Goal: Transaction & Acquisition: Obtain resource

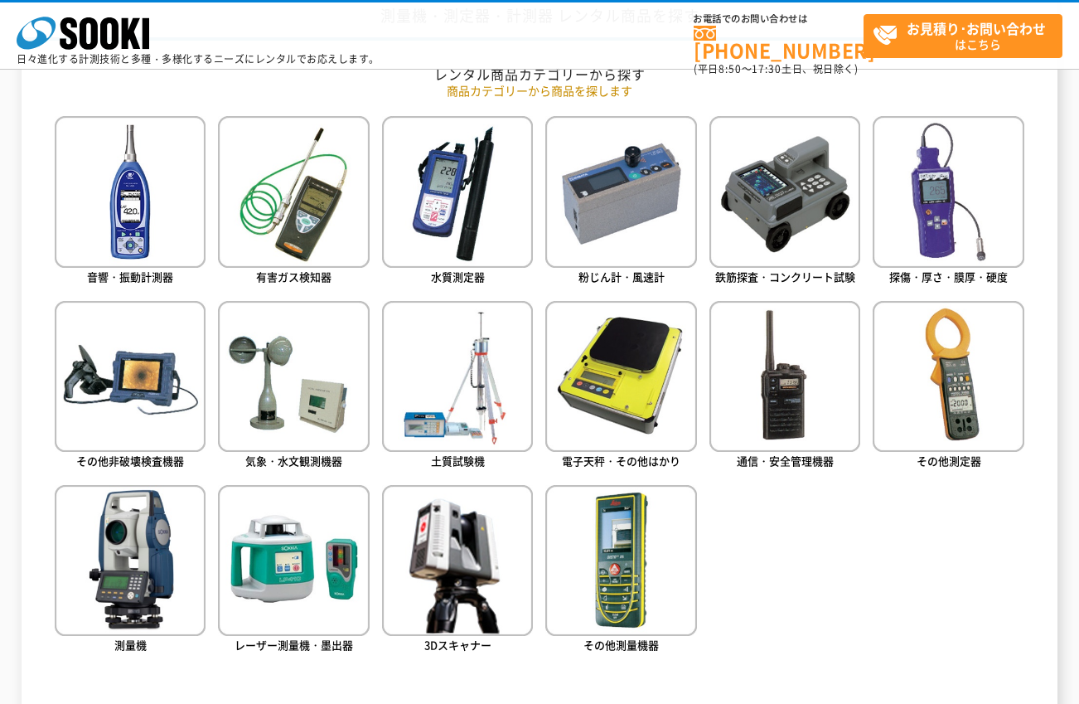
scroll to position [746, 0]
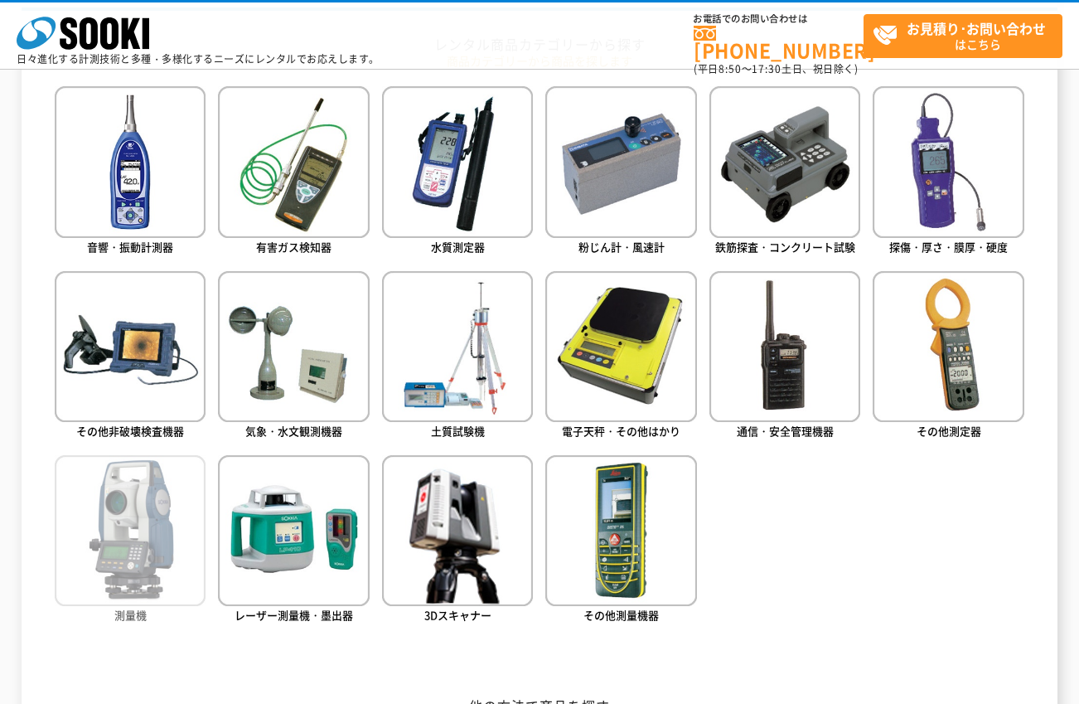
click at [167, 532] on img at bounding box center [130, 530] width 151 height 151
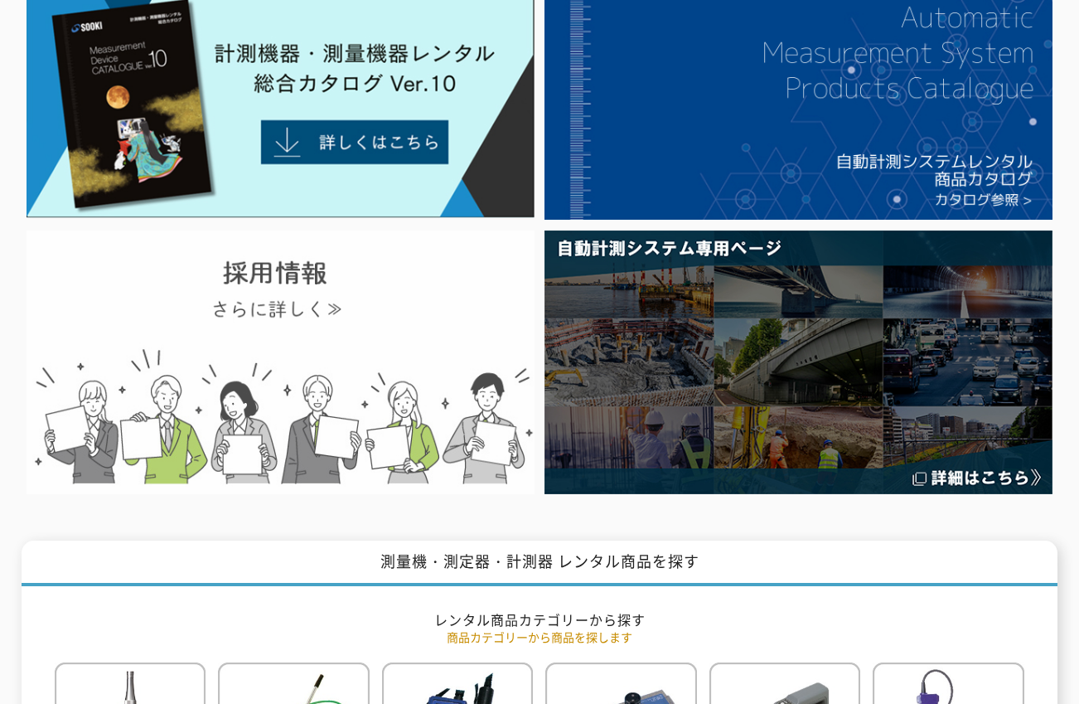
scroll to position [0, 0]
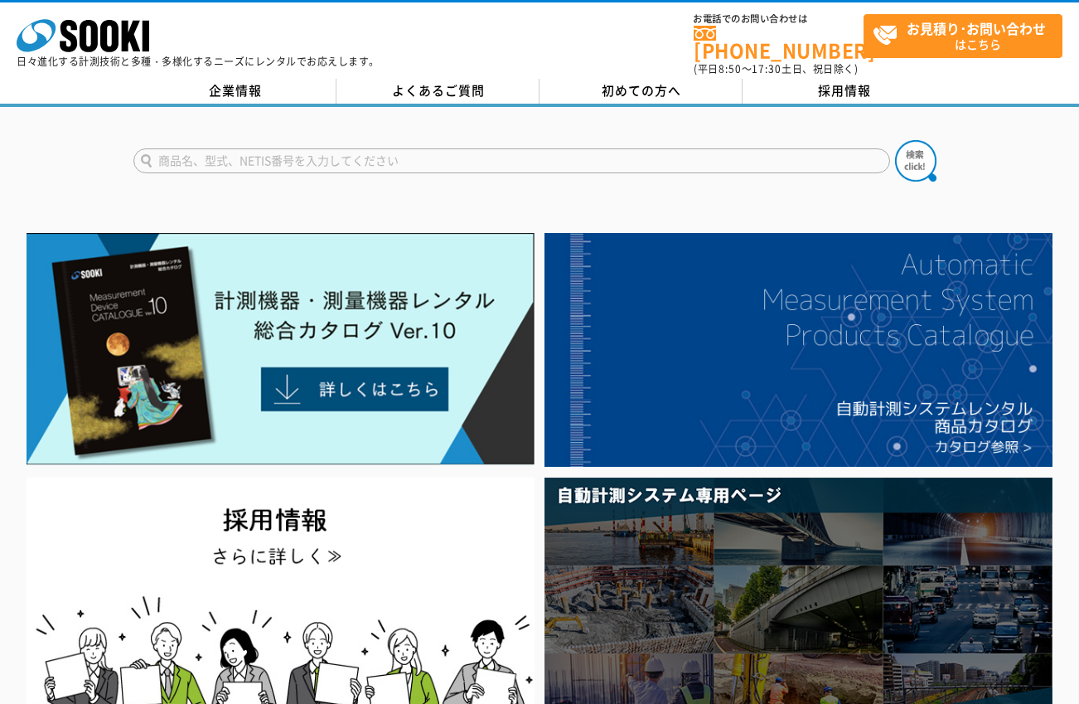
click at [288, 148] on input "text" at bounding box center [511, 160] width 757 height 25
type input "三脚"
click at [931, 151] on img at bounding box center [915, 160] width 41 height 41
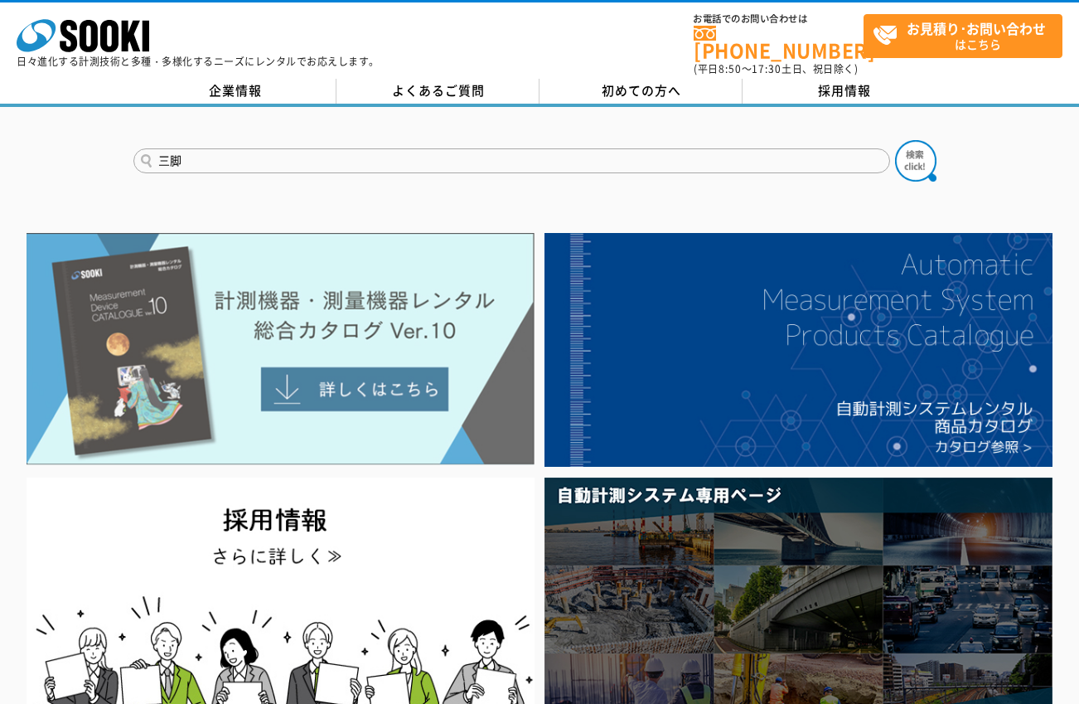
click at [143, 279] on img at bounding box center [280, 349] width 507 height 233
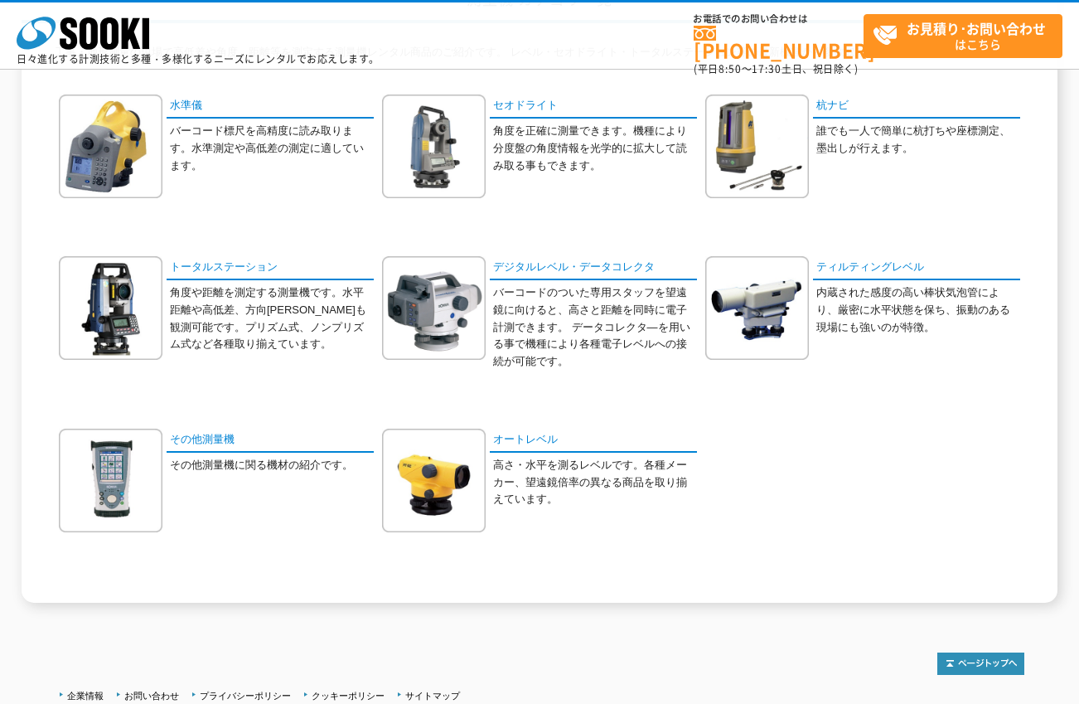
scroll to position [166, 0]
click at [448, 428] on img at bounding box center [434, 480] width 104 height 104
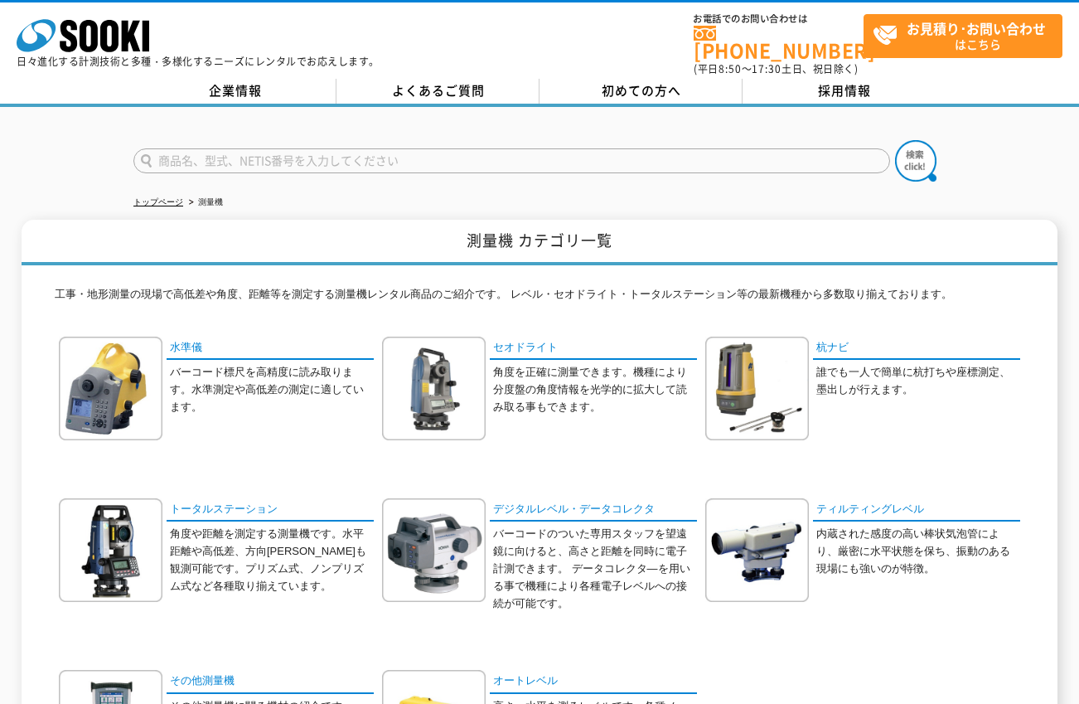
click at [191, 157] on input "text" at bounding box center [511, 160] width 757 height 25
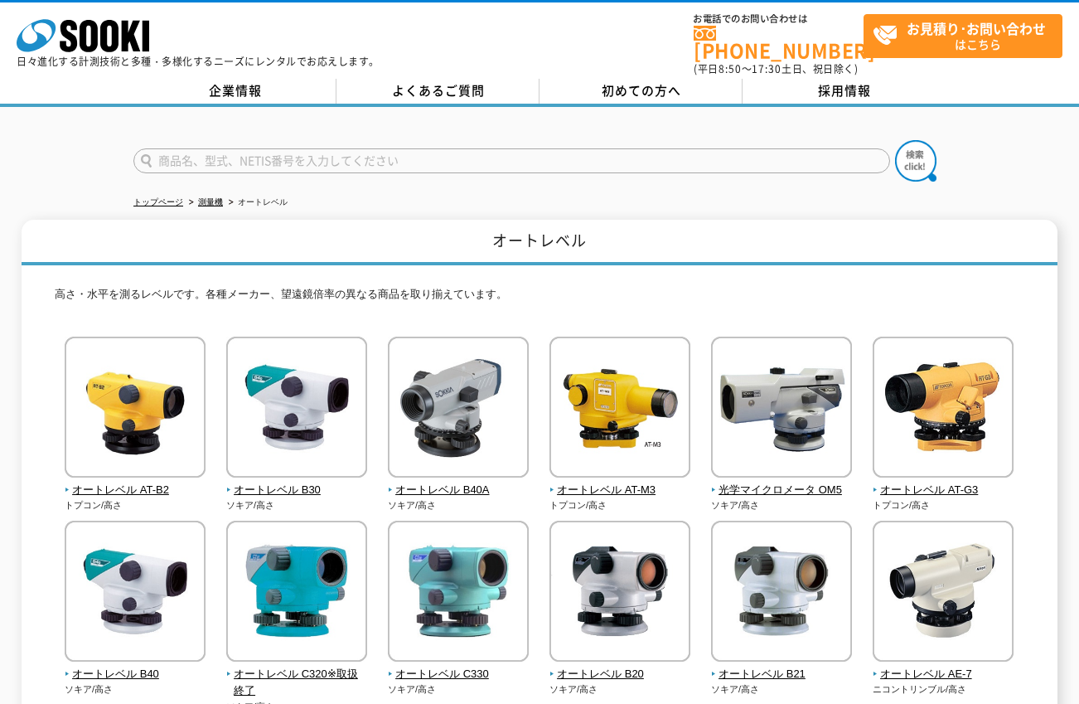
click at [168, 150] on input "text" at bounding box center [511, 160] width 757 height 25
type input "三脚"
click at [895, 140] on button at bounding box center [915, 160] width 41 height 41
